Goal: Task Accomplishment & Management: Check status

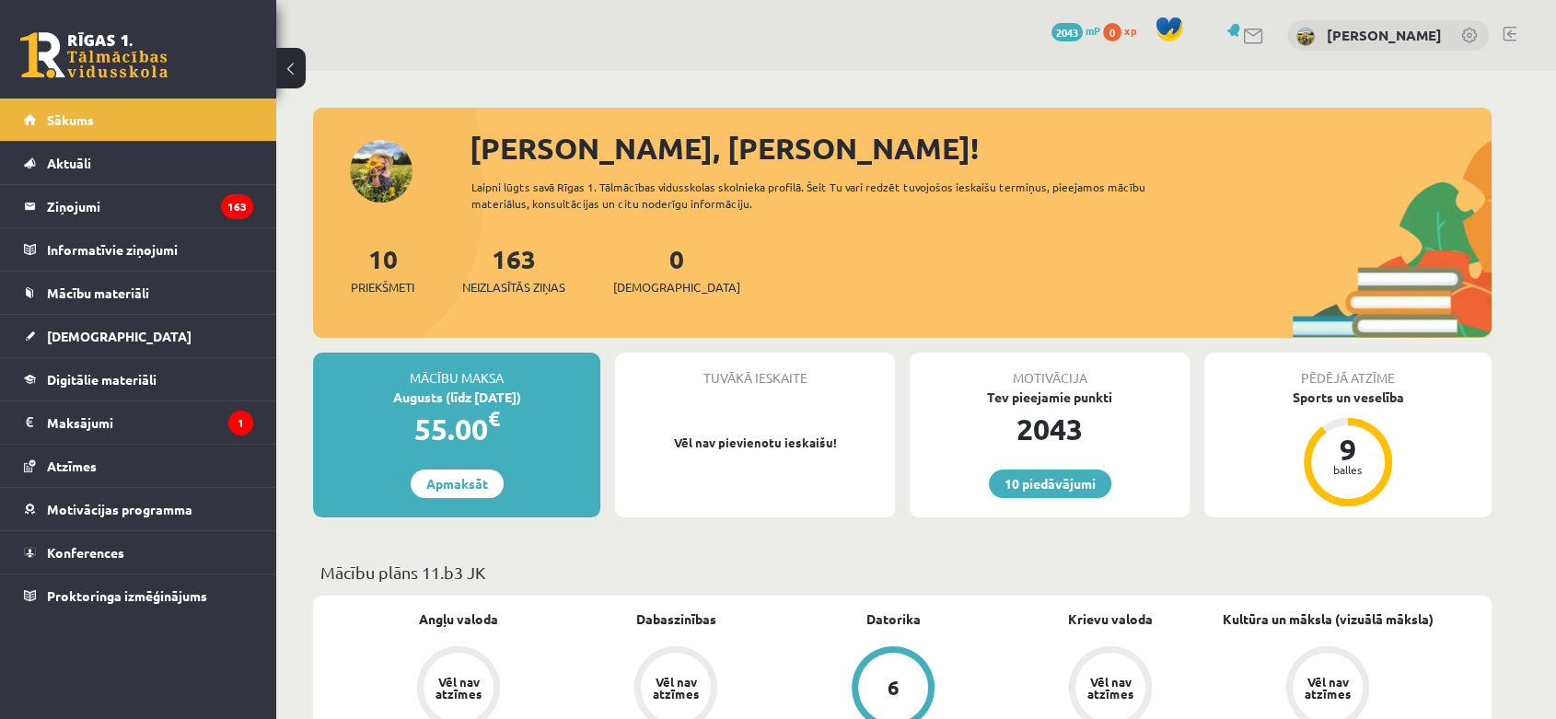
click at [86, 414] on legend "Maksājumi 1" at bounding box center [150, 422] width 206 height 42
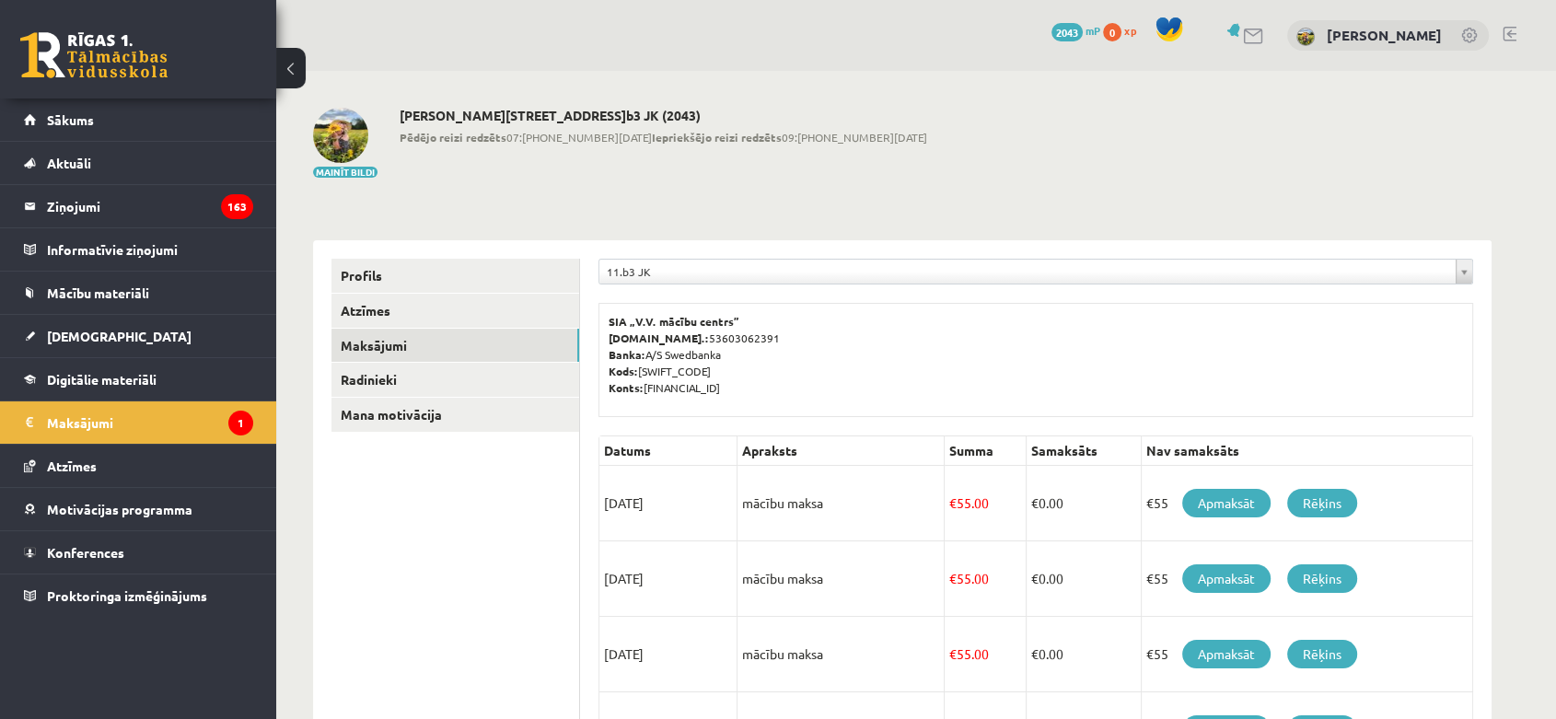
click at [1072, 32] on span "2043" at bounding box center [1067, 32] width 31 height 18
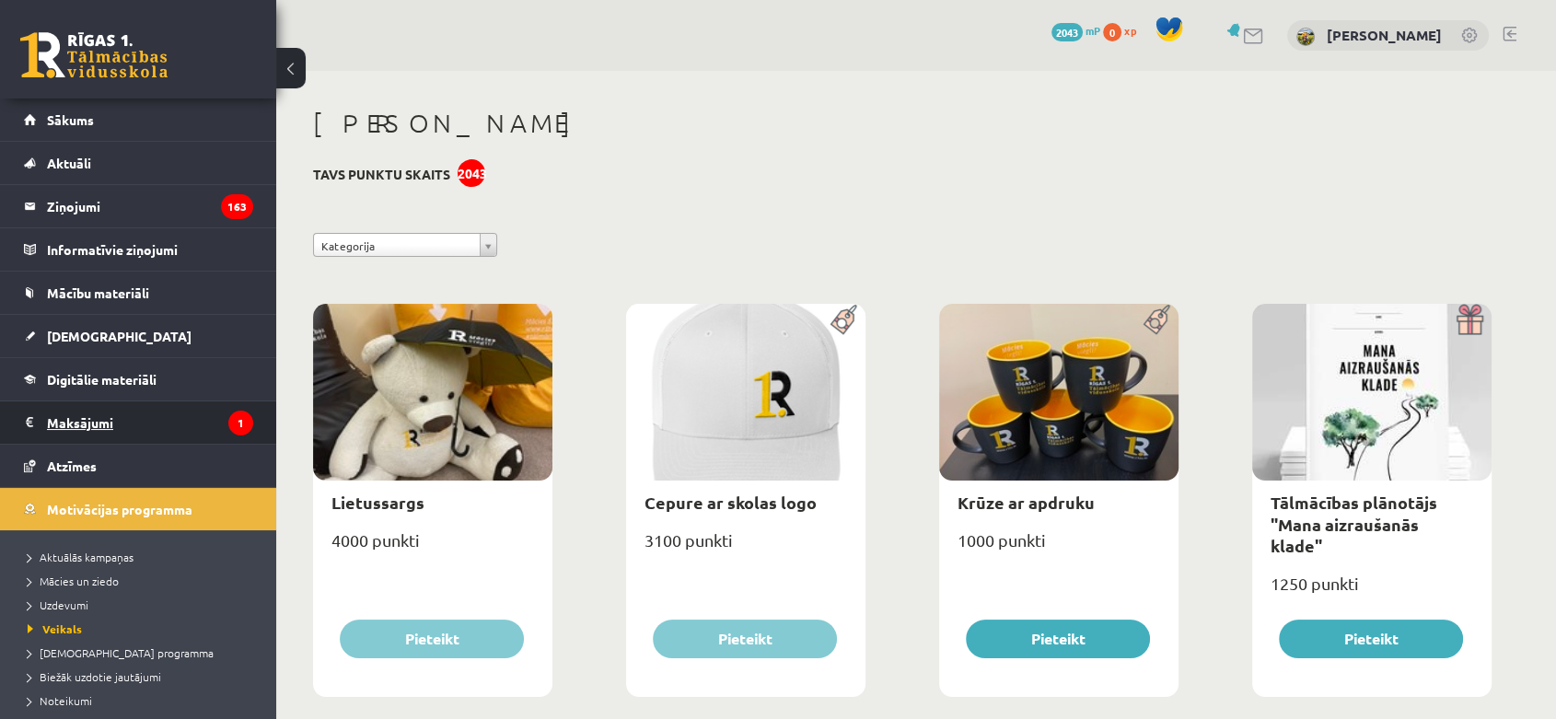
click at [125, 425] on legend "Maksājumi 1" at bounding box center [150, 422] width 206 height 42
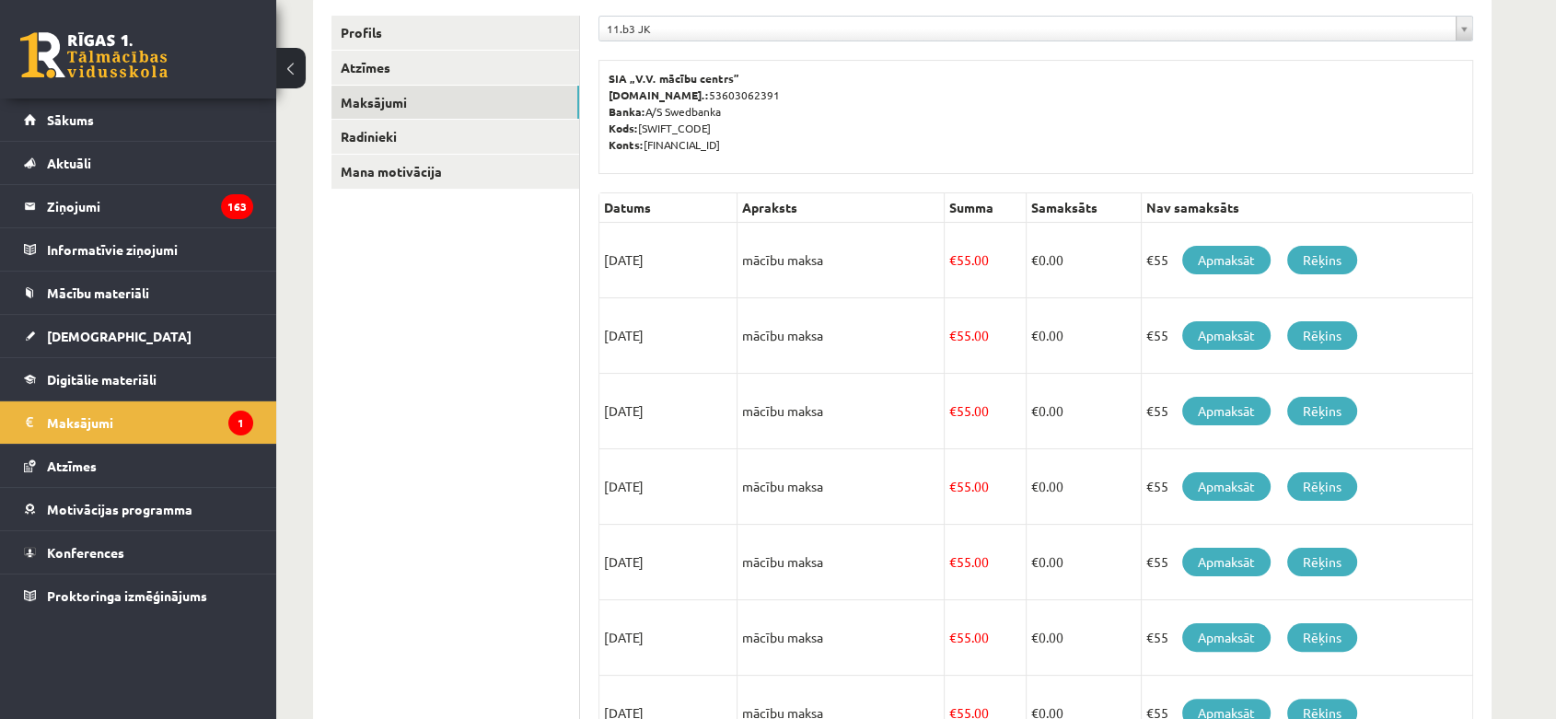
scroll to position [307, 0]
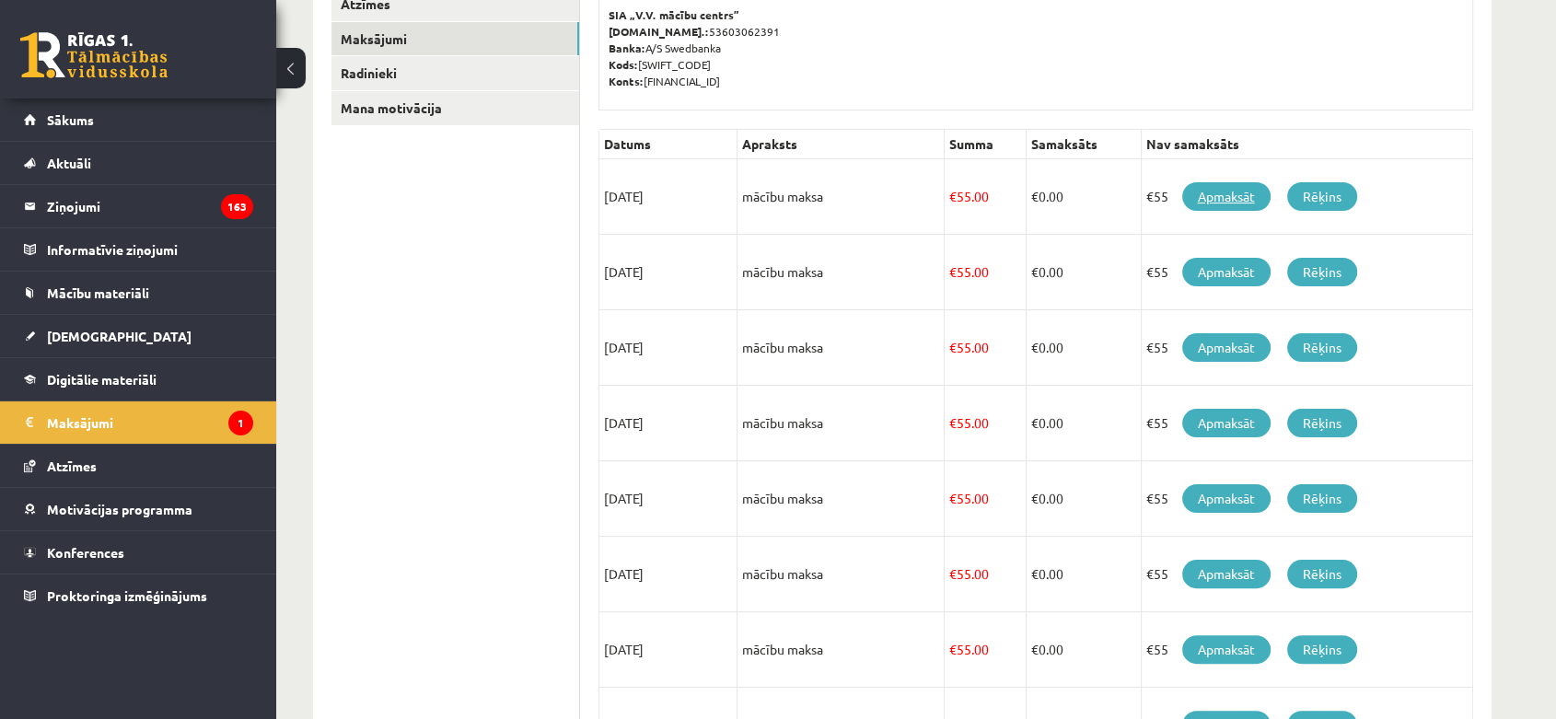
click at [1261, 203] on link "Apmaksāt" at bounding box center [1226, 196] width 88 height 29
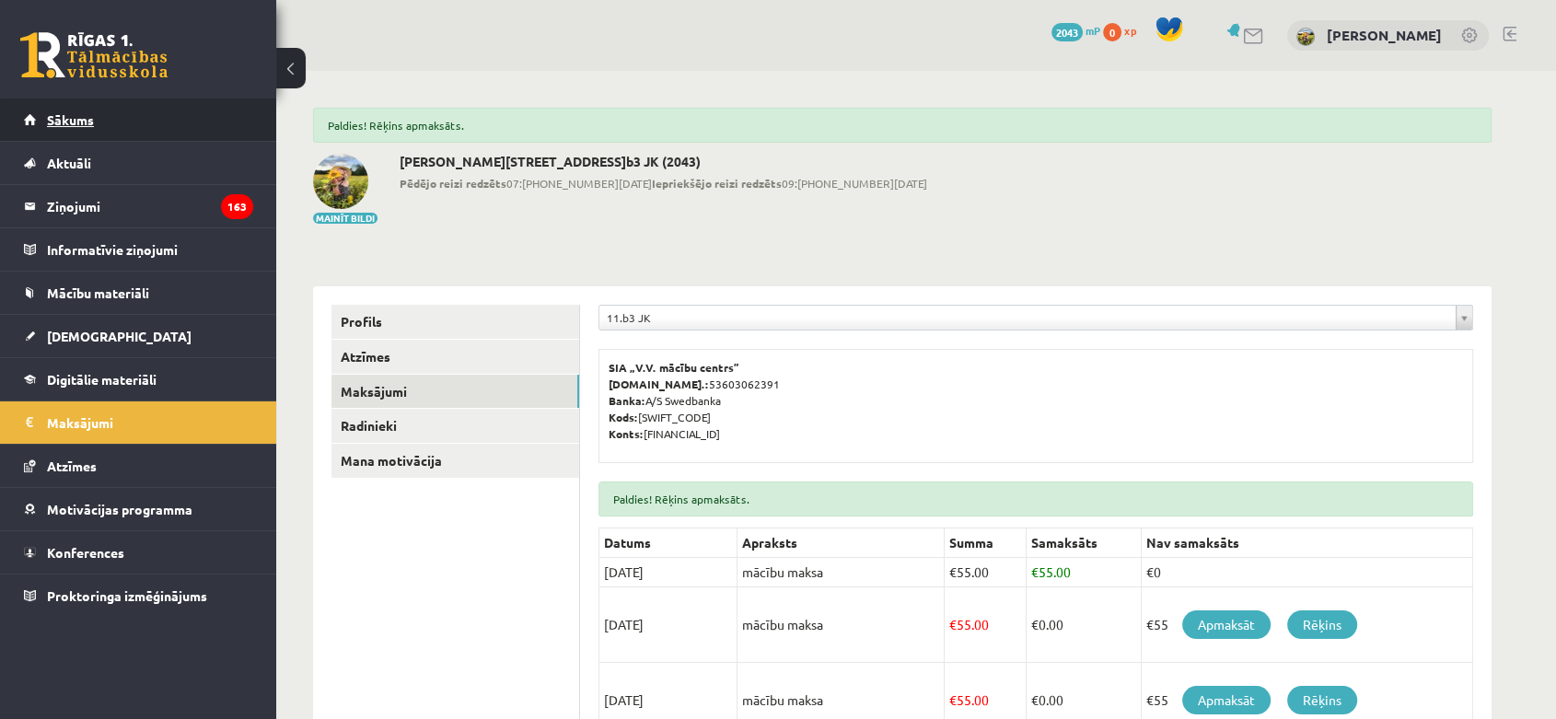
click at [87, 122] on span "Sākums" at bounding box center [70, 119] width 47 height 17
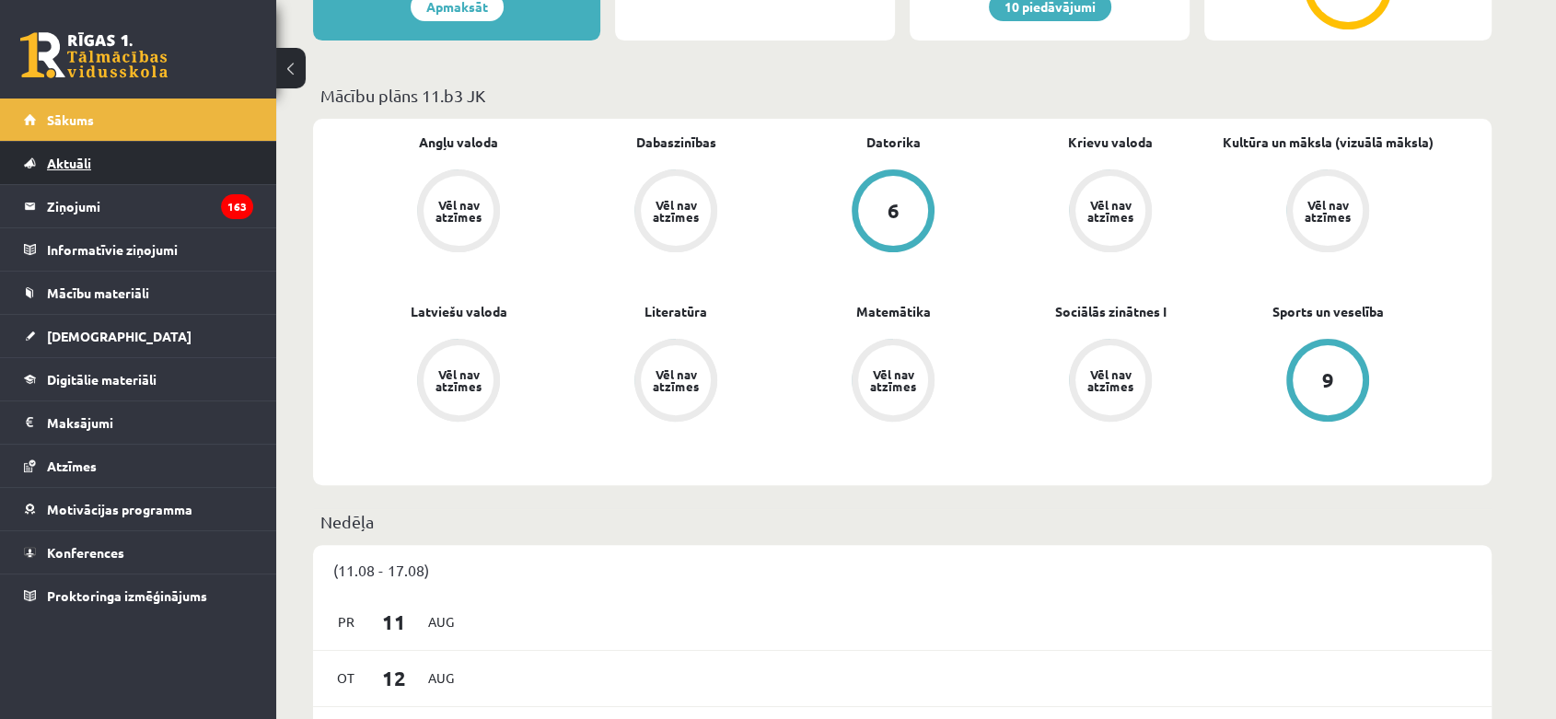
scroll to position [613, 0]
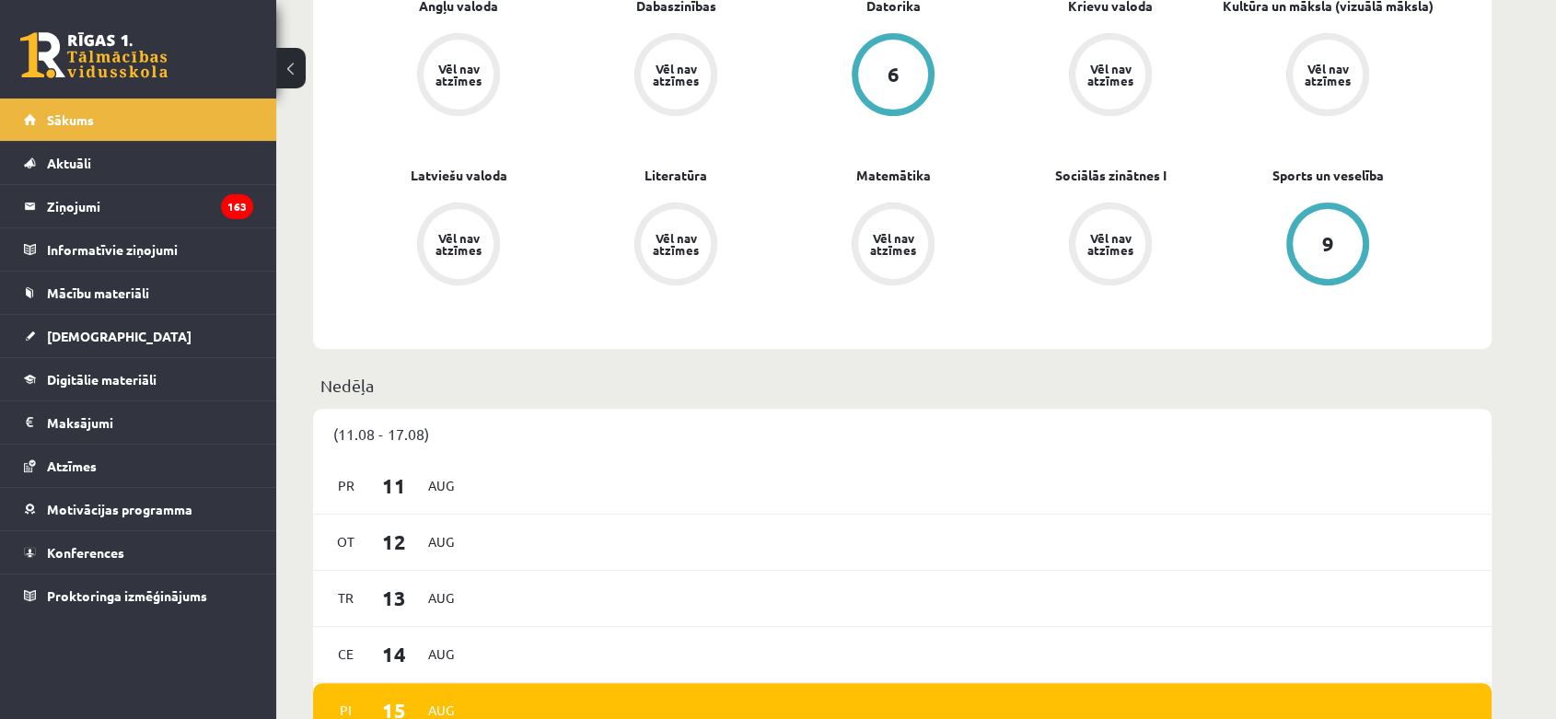
click at [1316, 261] on div "9" at bounding box center [1328, 244] width 70 height 70
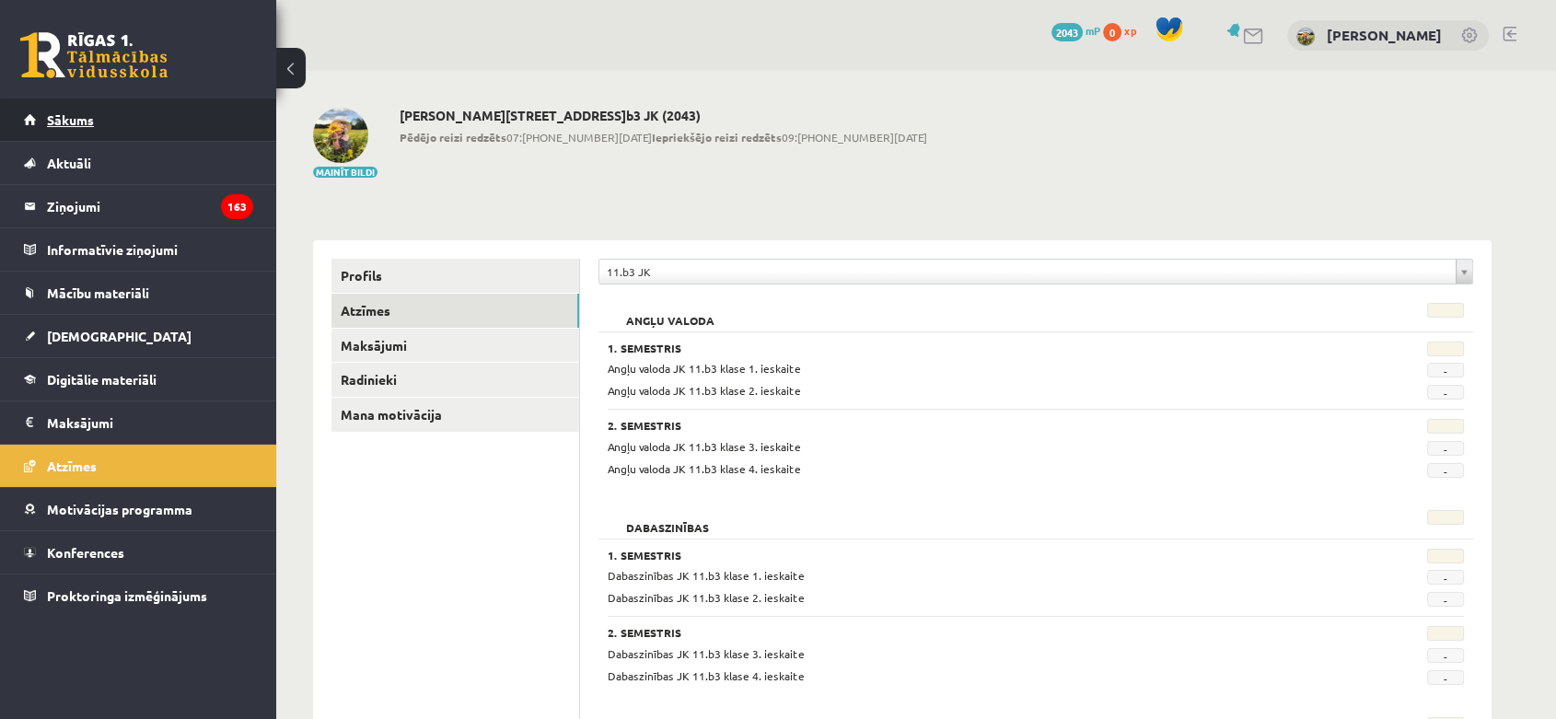
click at [164, 113] on link "Sākums" at bounding box center [138, 120] width 229 height 42
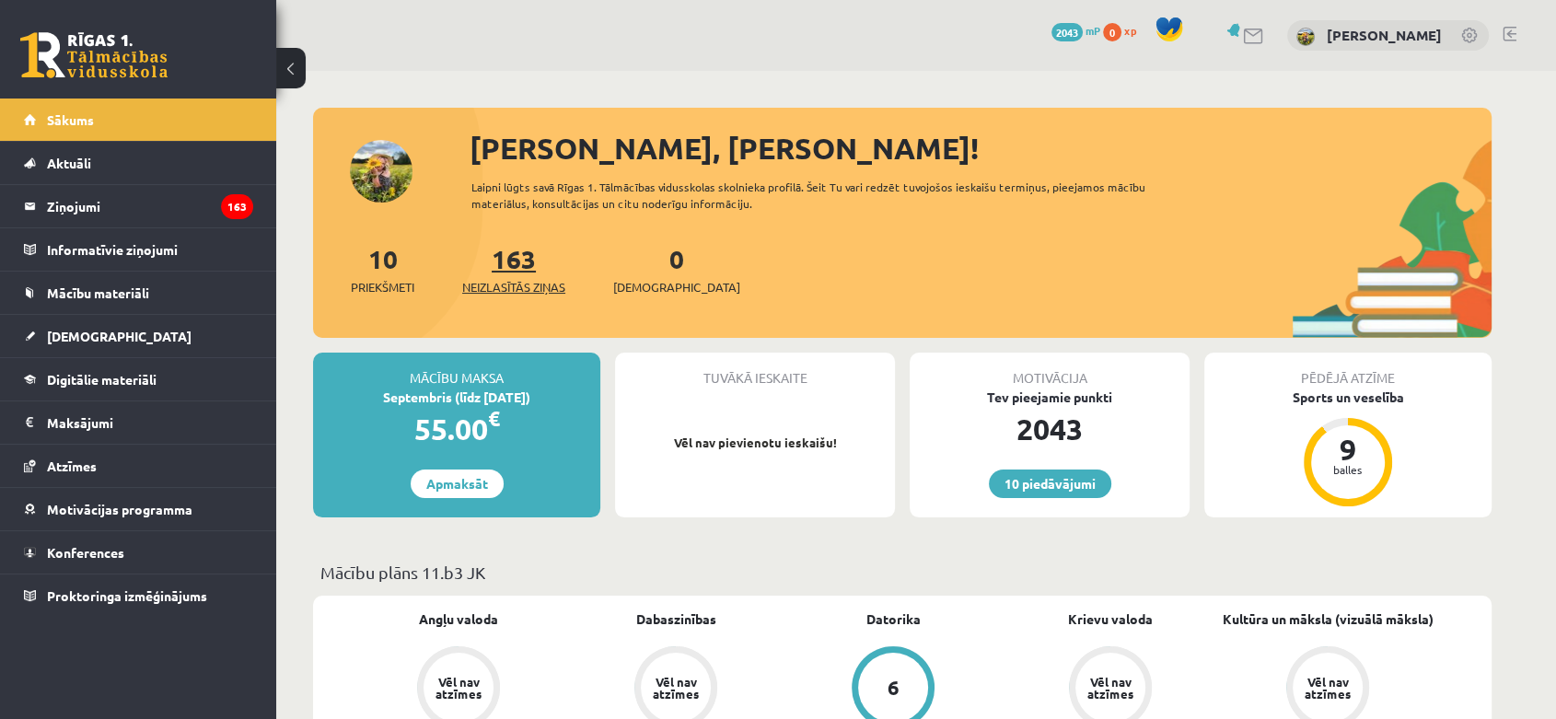
click at [552, 291] on span "Neizlasītās ziņas" at bounding box center [513, 287] width 103 height 18
